Goal: Information Seeking & Learning: Find specific page/section

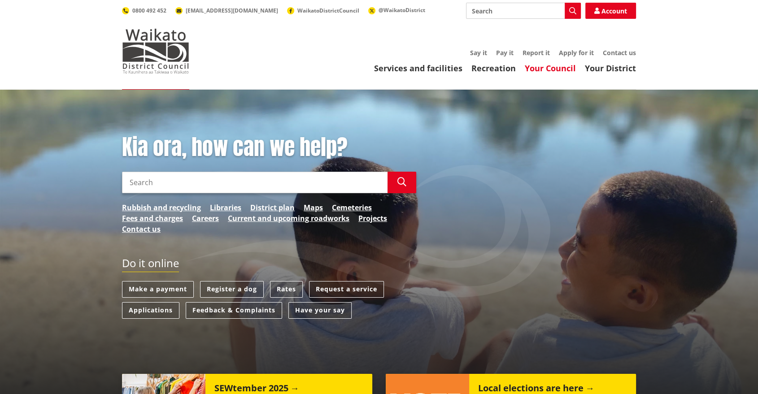
click at [556, 66] on link "Your Council" at bounding box center [550, 68] width 51 height 11
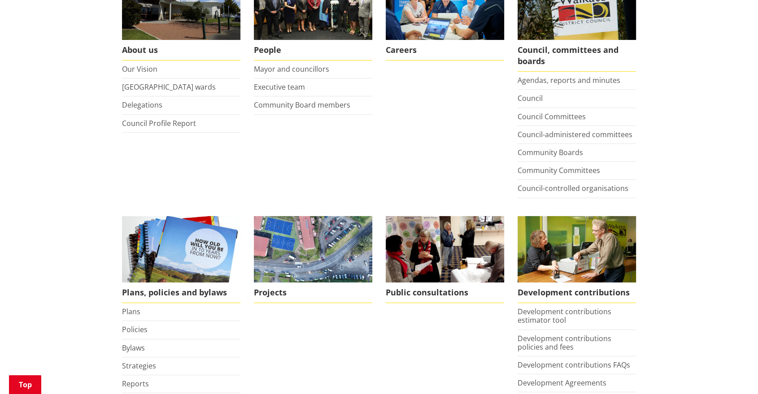
scroll to position [206, 0]
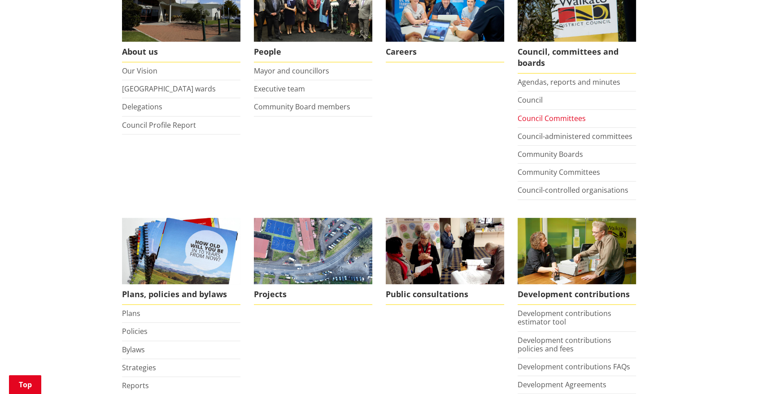
click at [568, 118] on link "Council Committees" at bounding box center [552, 119] width 68 height 10
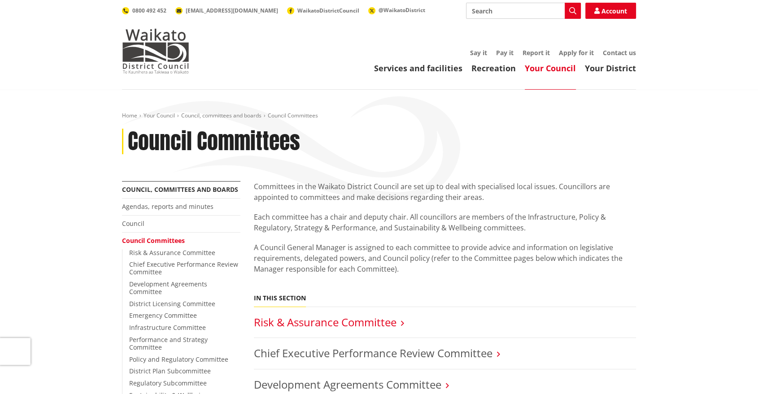
click at [367, 324] on link "Risk & Assurance Committee" at bounding box center [325, 322] width 143 height 15
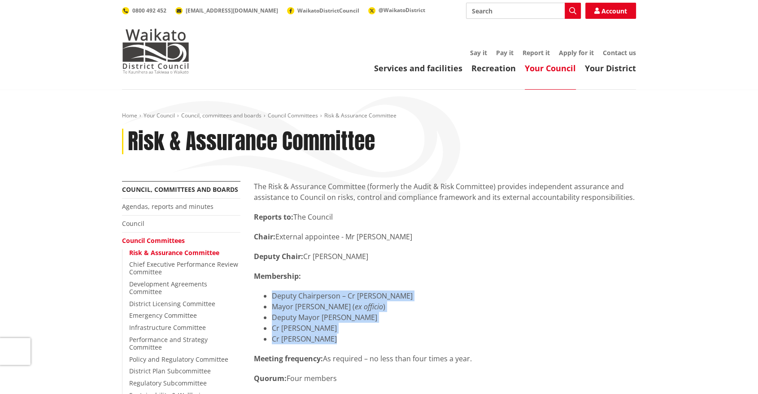
drag, startPoint x: 334, startPoint y: 337, endPoint x: 271, endPoint y: 296, distance: 75.5
click at [271, 296] on ul "Deputy Chairperson – Cr [PERSON_NAME] Mayor [PERSON_NAME] ( ex officio ) Deputy…" at bounding box center [445, 318] width 382 height 54
click at [295, 322] on li "Deputy Mayor Carolyn Eyre" at bounding box center [454, 317] width 364 height 11
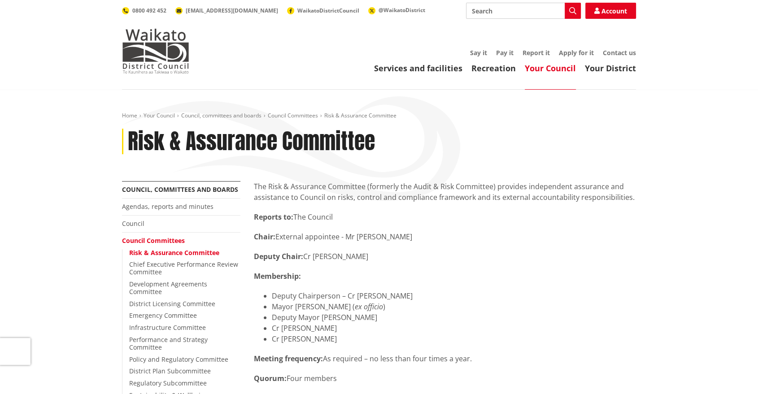
drag, startPoint x: 336, startPoint y: 332, endPoint x: 286, endPoint y: 297, distance: 60.7
click at [286, 297] on ul "Deputy Chairperson – Cr Janet Gibb Mayor Jacqui Church ( ex officio ) Deputy Ma…" at bounding box center [445, 318] width 382 height 54
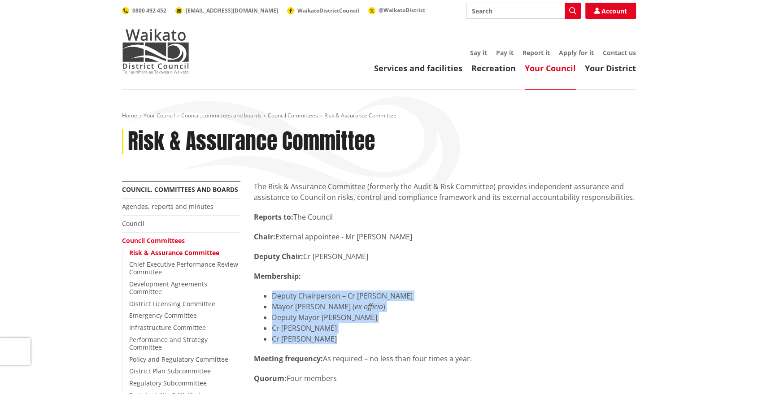
drag, startPoint x: 338, startPoint y: 339, endPoint x: 271, endPoint y: 294, distance: 80.9
click at [271, 294] on ul "Deputy Chairperson – Cr Janet Gibb Mayor Jacqui Church ( ex officio ) Deputy Ma…" at bounding box center [445, 318] width 382 height 54
click at [337, 328] on li "Cr Kandi Ngataki" at bounding box center [454, 328] width 364 height 11
drag, startPoint x: 337, startPoint y: 343, endPoint x: 270, endPoint y: 291, distance: 85.7
click at [270, 291] on ul "Deputy Chairperson – Cr Janet Gibb Mayor Jacqui Church ( ex officio ) Deputy Ma…" at bounding box center [445, 318] width 382 height 54
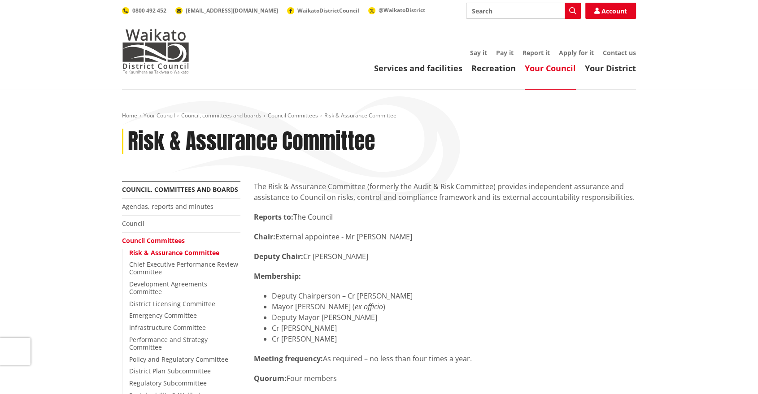
click at [379, 349] on div "The Risk & Assurance Committee (formerly the Audit & Risk Committee) provides i…" at bounding box center [445, 323] width 382 height 284
drag, startPoint x: 372, startPoint y: 308, endPoint x: 355, endPoint y: 308, distance: 16.2
click at [355, 308] on em "ex officio" at bounding box center [369, 307] width 28 height 10
copy em "officio"
click at [329, 317] on li "Deputy Mayor Carolyn Eyre" at bounding box center [454, 317] width 364 height 11
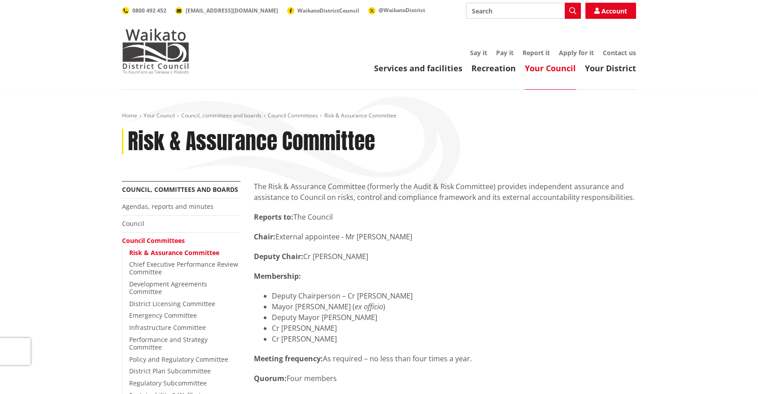
drag, startPoint x: 258, startPoint y: 358, endPoint x: 510, endPoint y: 348, distance: 251.4
click at [510, 348] on div "The Risk & Assurance Committee (formerly the Audit & Risk Committee) provides i…" at bounding box center [445, 323] width 382 height 284
click at [144, 204] on link "Agendas, reports and minutes" at bounding box center [168, 206] width 92 height 9
